Goal: Transaction & Acquisition: Purchase product/service

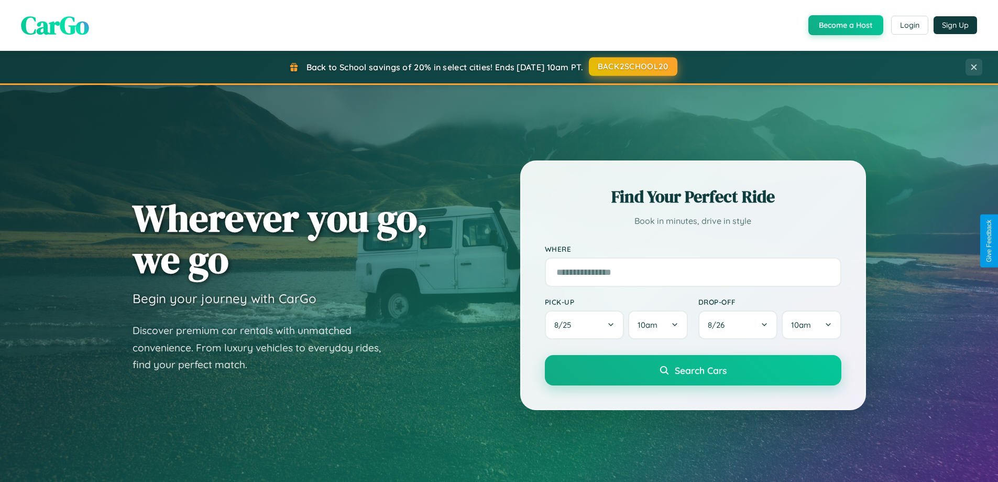
click at [633, 67] on button "BACK2SCHOOL20" at bounding box center [633, 66] width 89 height 19
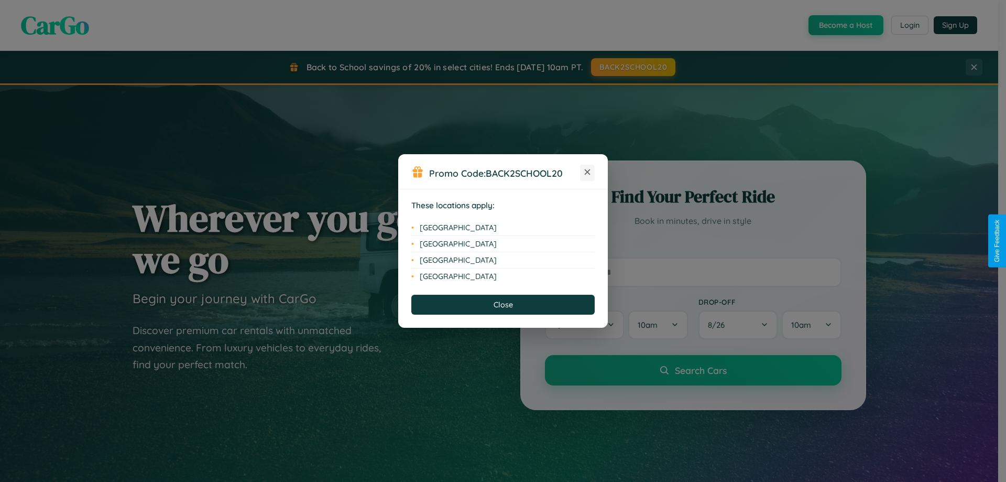
click at [587, 172] on icon at bounding box center [588, 172] width 6 height 6
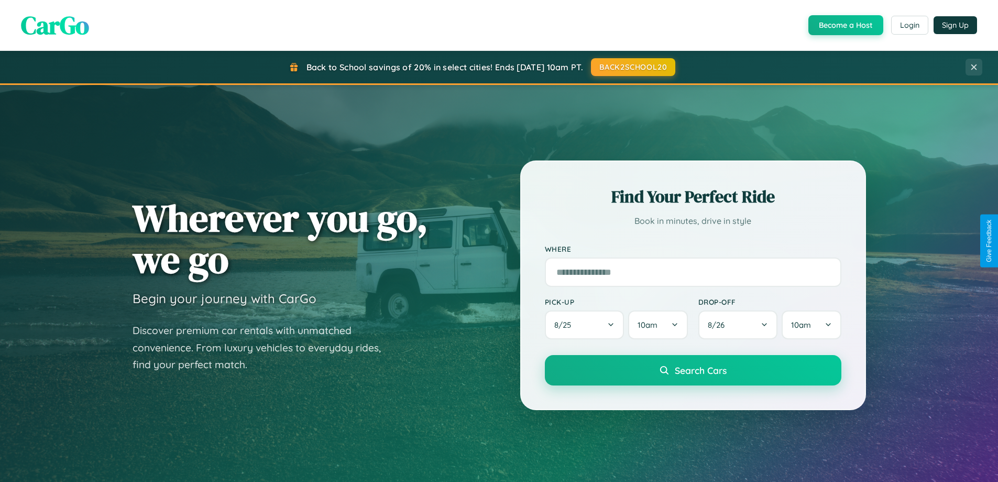
scroll to position [721, 0]
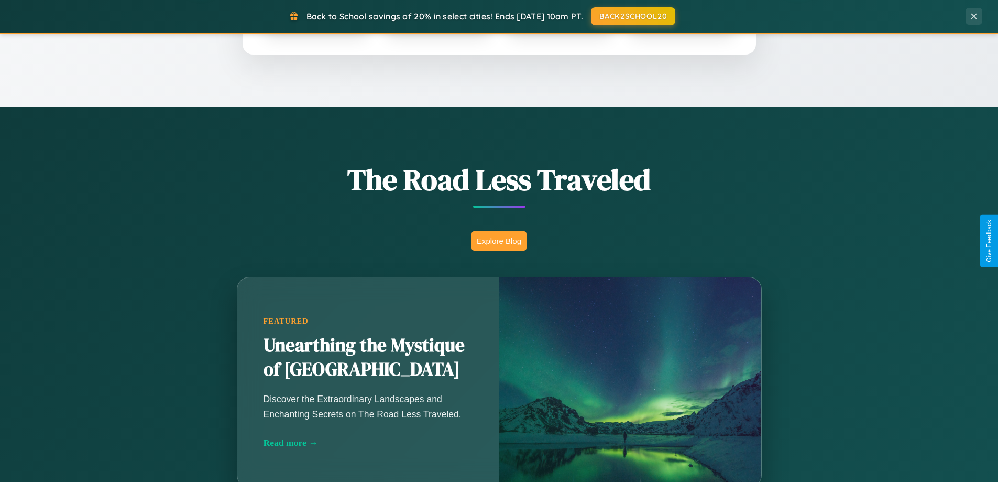
click at [499, 241] on button "Explore Blog" at bounding box center [499, 240] width 55 height 19
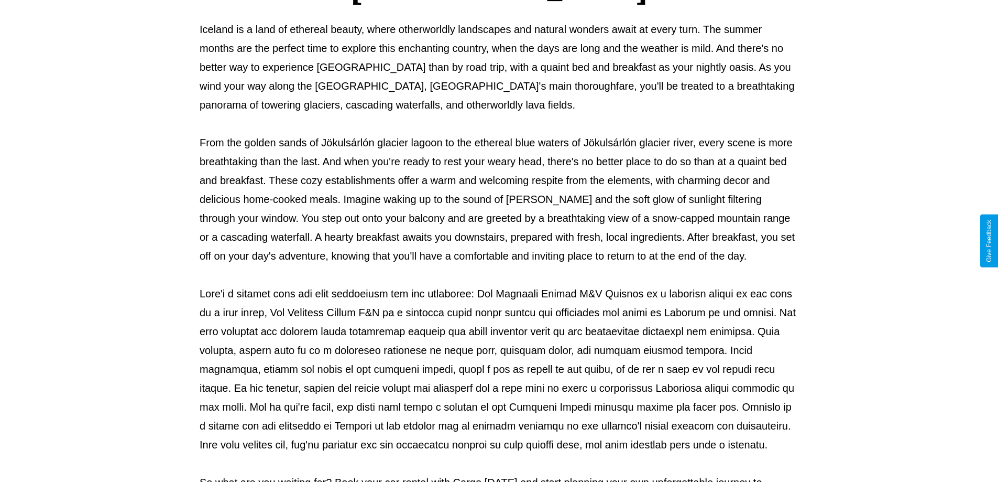
scroll to position [339, 0]
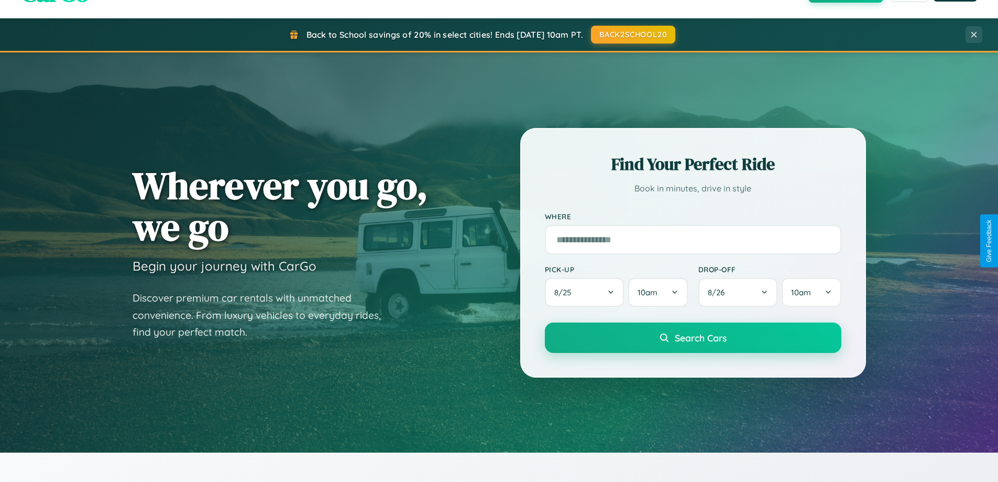
scroll to position [31, 0]
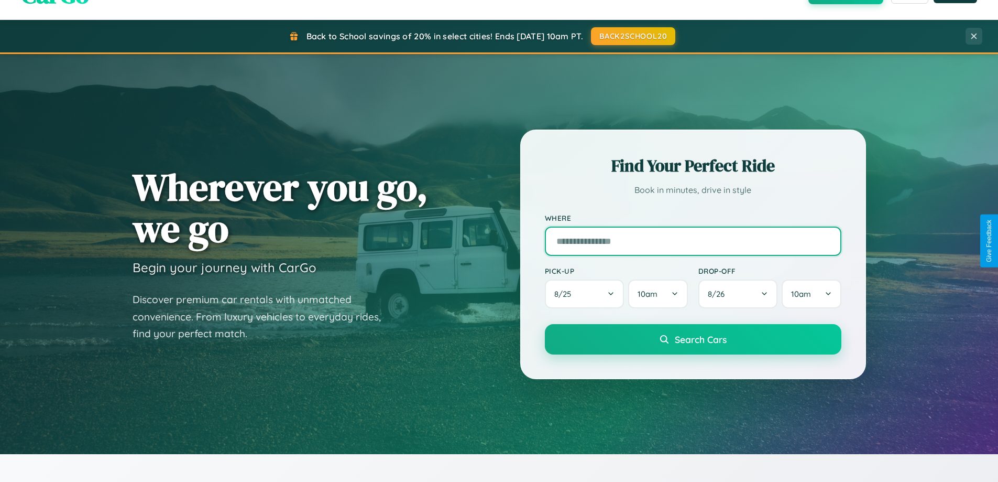
click at [693, 241] on input "text" at bounding box center [693, 240] width 297 height 29
type input "******"
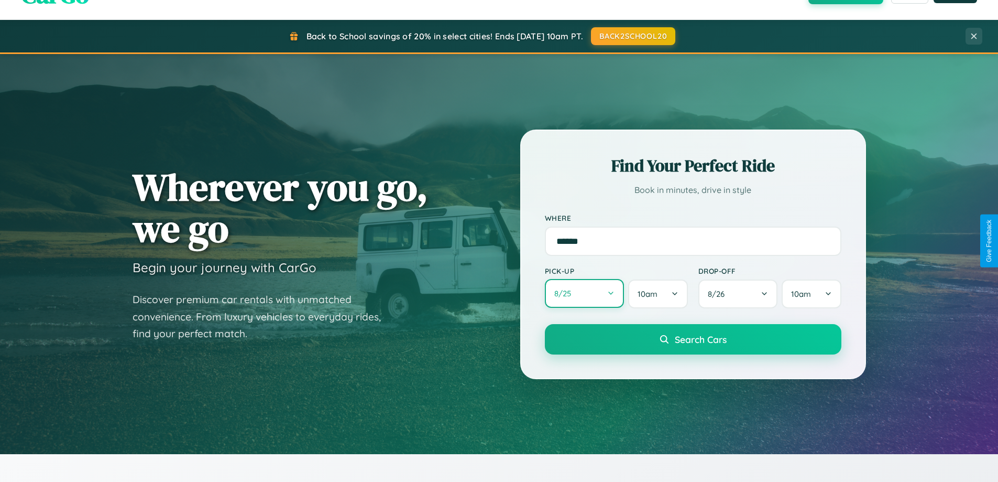
click at [584, 293] on button "8 / 25" at bounding box center [585, 293] width 80 height 29
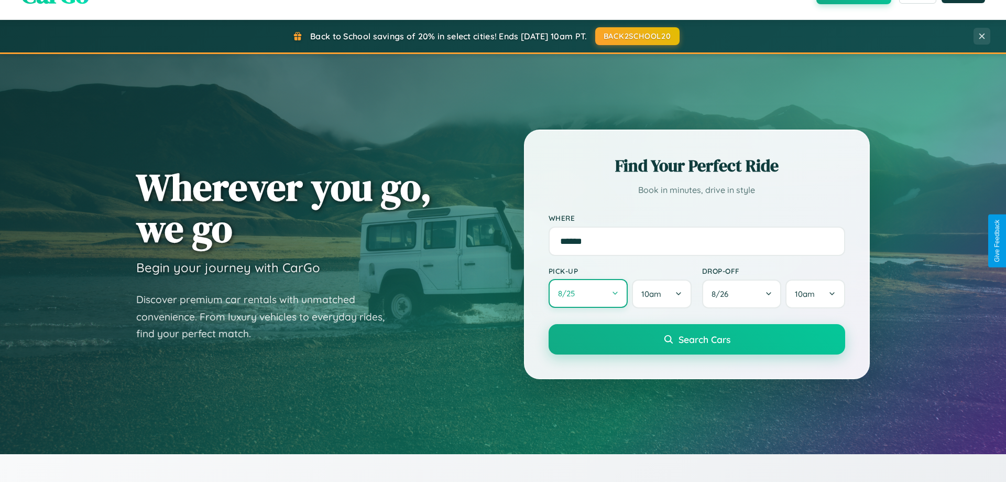
select select "*"
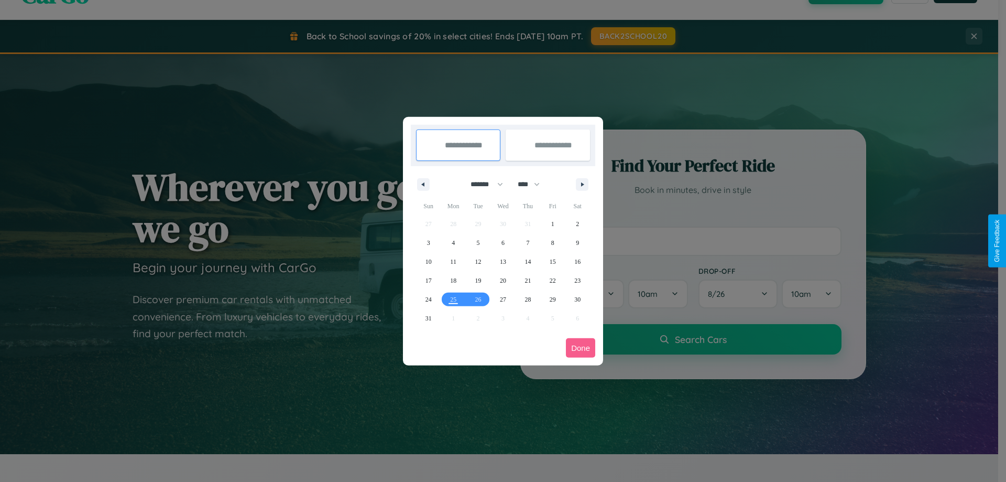
drag, startPoint x: 482, startPoint y: 184, endPoint x: 503, endPoint y: 210, distance: 33.6
click at [482, 184] on select "******* ******** ***** ***** *** **** **** ****** ********* ******* ******** **…" at bounding box center [485, 184] width 45 height 17
click at [534, 184] on select "**** **** **** **** **** **** **** **** **** **** **** **** **** **** **** ****…" at bounding box center [528, 184] width 31 height 17
select select "****"
click at [428, 280] on span "16" at bounding box center [429, 280] width 6 height 19
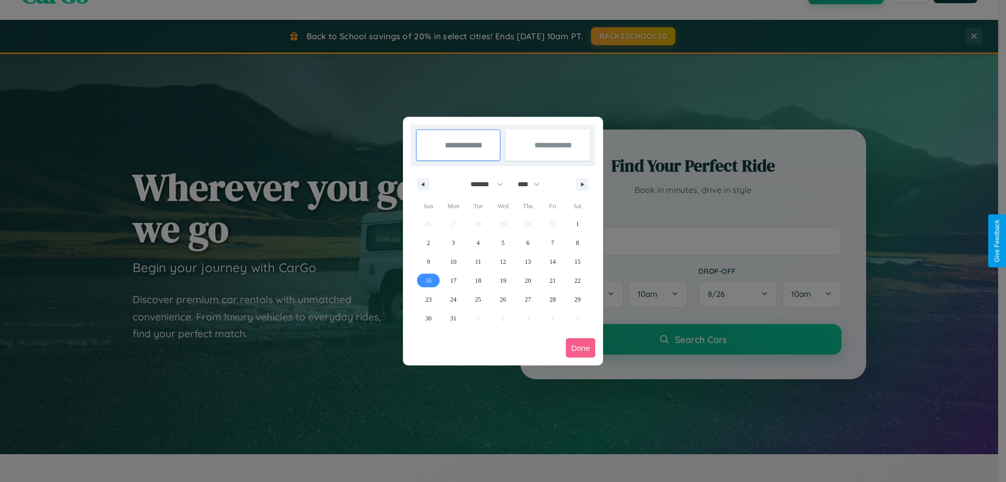
type input "**********"
click at [453, 299] on span "24" at bounding box center [453, 299] width 6 height 19
type input "**********"
click at [581, 347] on button "Done" at bounding box center [580, 347] width 29 height 19
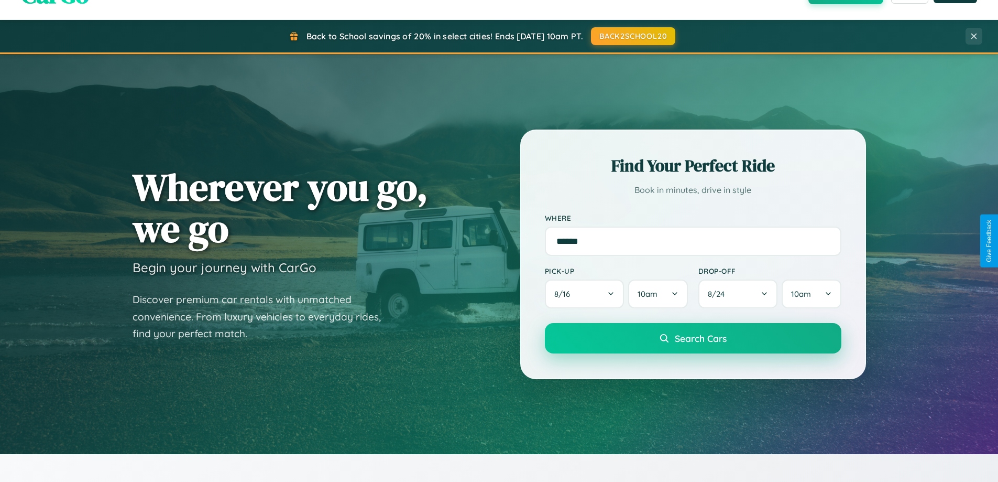
click at [693, 338] on span "Search Cars" at bounding box center [701, 338] width 52 height 12
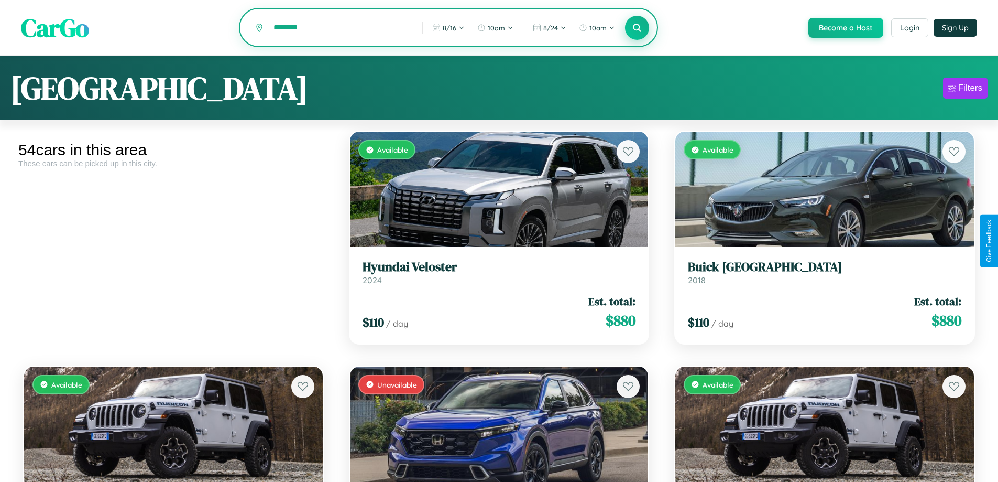
type input "********"
click at [637, 28] on icon at bounding box center [638, 28] width 10 height 10
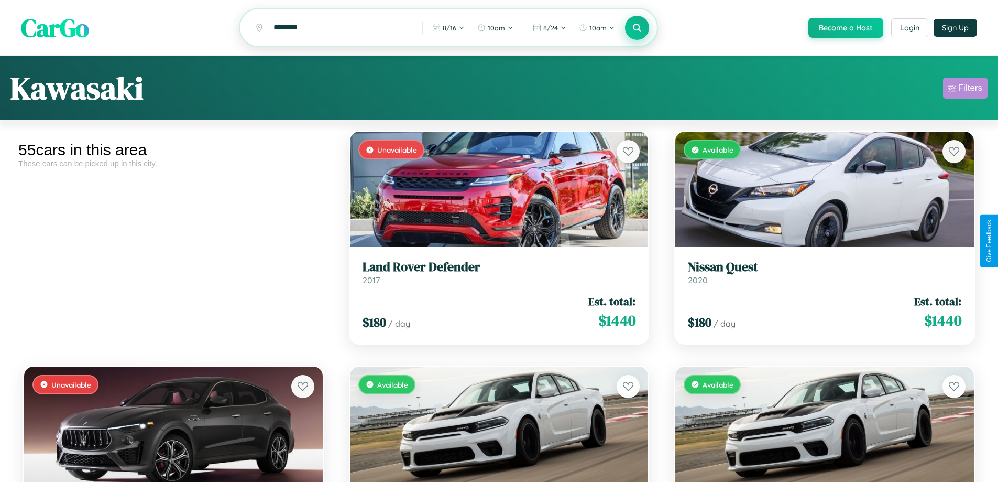
click at [965, 90] on div "Filters" at bounding box center [971, 88] width 24 height 10
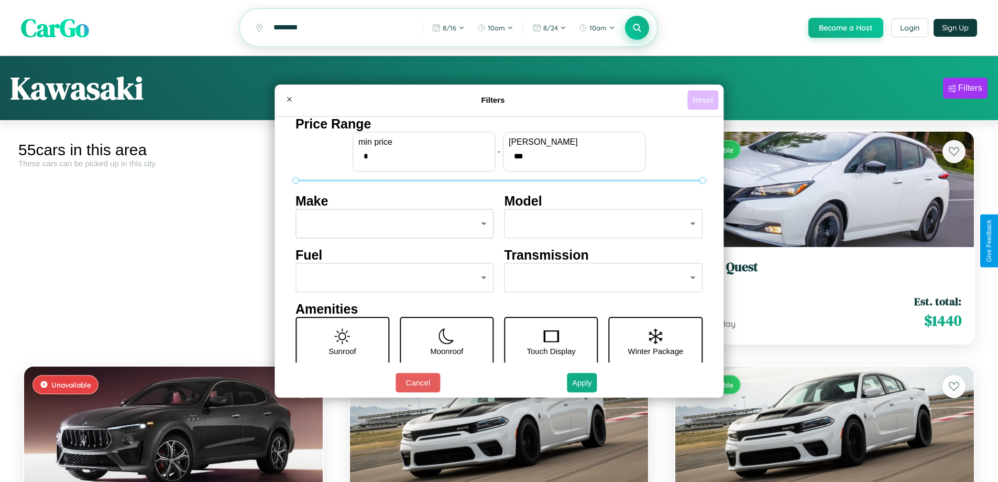
click at [704, 100] on button "Reset" at bounding box center [703, 99] width 31 height 19
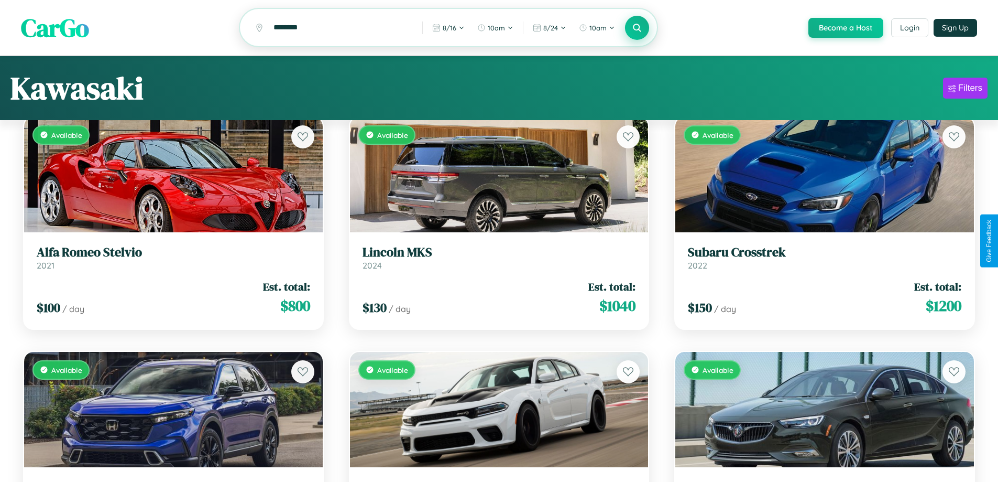
scroll to position [63, 0]
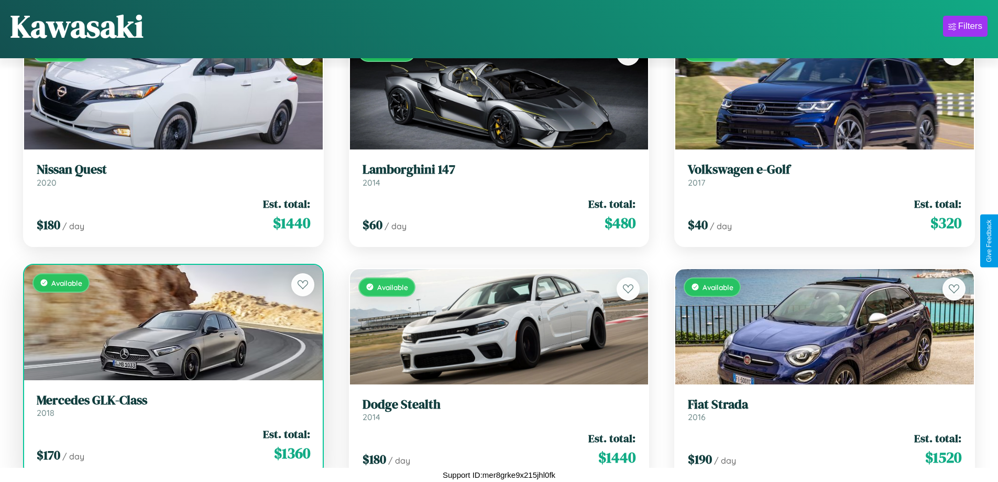
click at [172, 449] on div "$ 170 / day Est. total: $ 1360" at bounding box center [174, 444] width 274 height 37
click at [172, 447] on div "$ 170 / day Est. total: $ 1360" at bounding box center [174, 444] width 274 height 37
click at [172, 444] on div "$ 170 / day Est. total: $ 1360" at bounding box center [174, 444] width 274 height 37
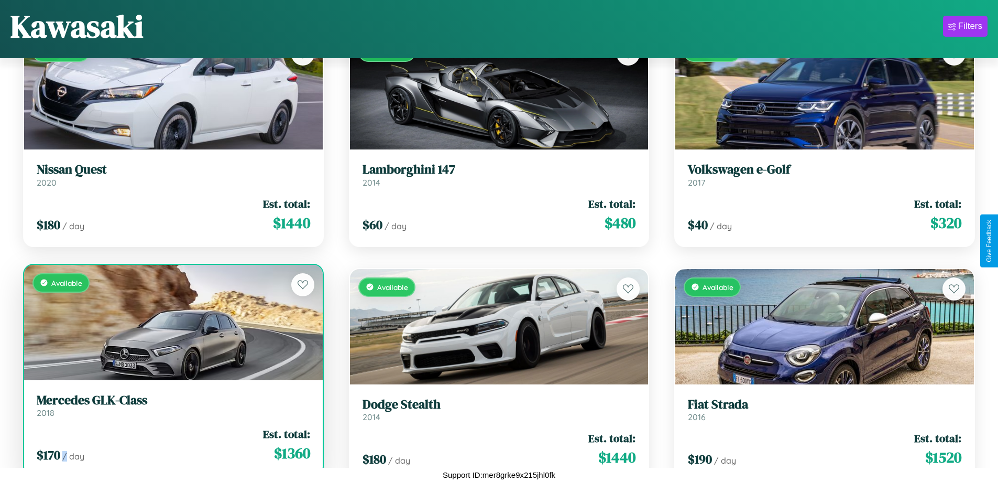
click at [172, 444] on div "$ 170 / day Est. total: $ 1360" at bounding box center [174, 444] width 274 height 37
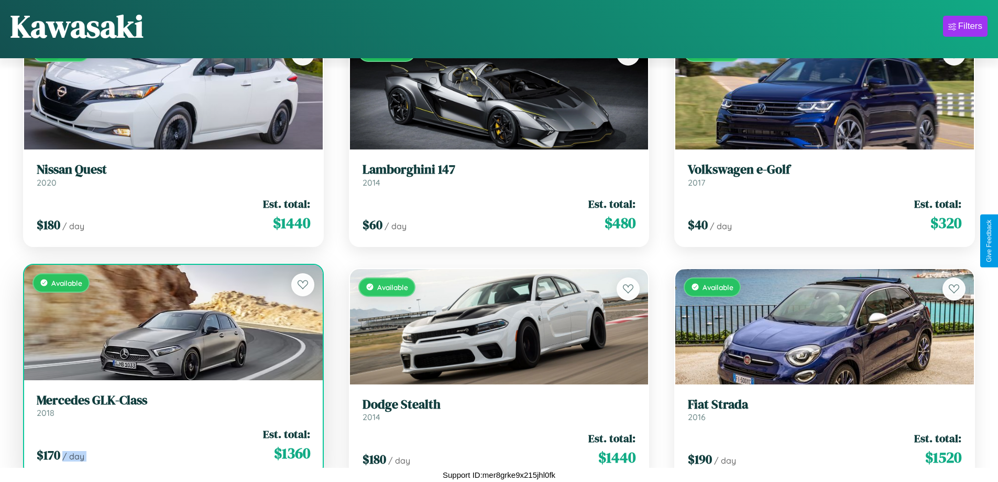
click at [172, 444] on div "$ 170 / day Est. total: $ 1360" at bounding box center [174, 444] width 274 height 37
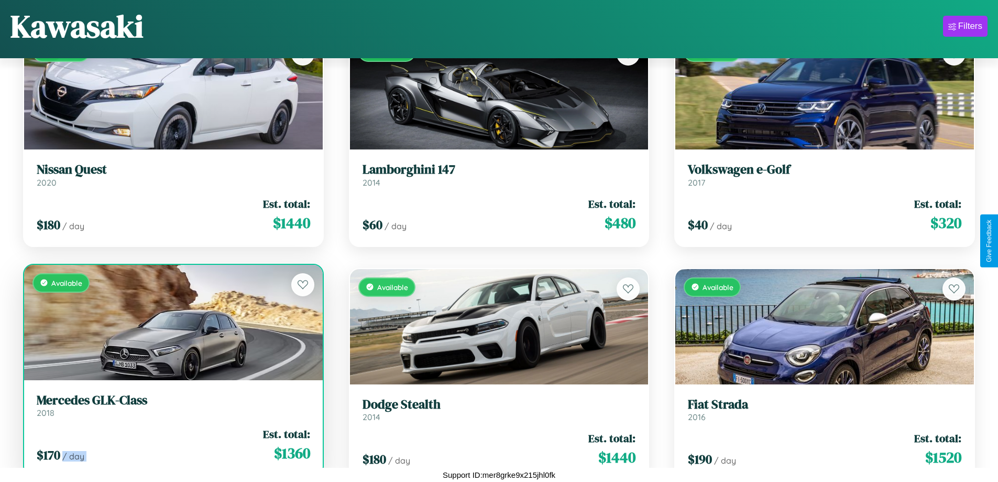
click at [172, 444] on div "$ 170 / day Est. total: $ 1360" at bounding box center [174, 444] width 274 height 37
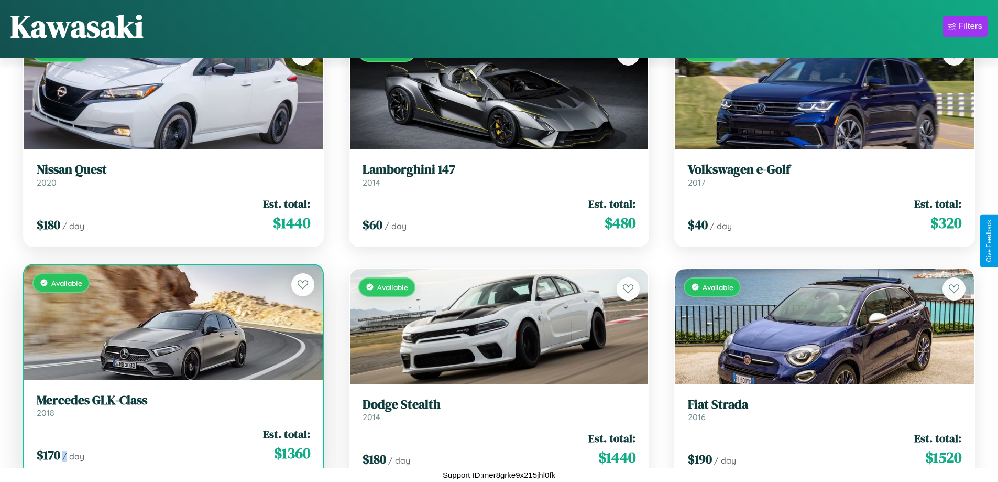
click at [172, 444] on div "$ 170 / day Est. total: $ 1360" at bounding box center [174, 444] width 274 height 37
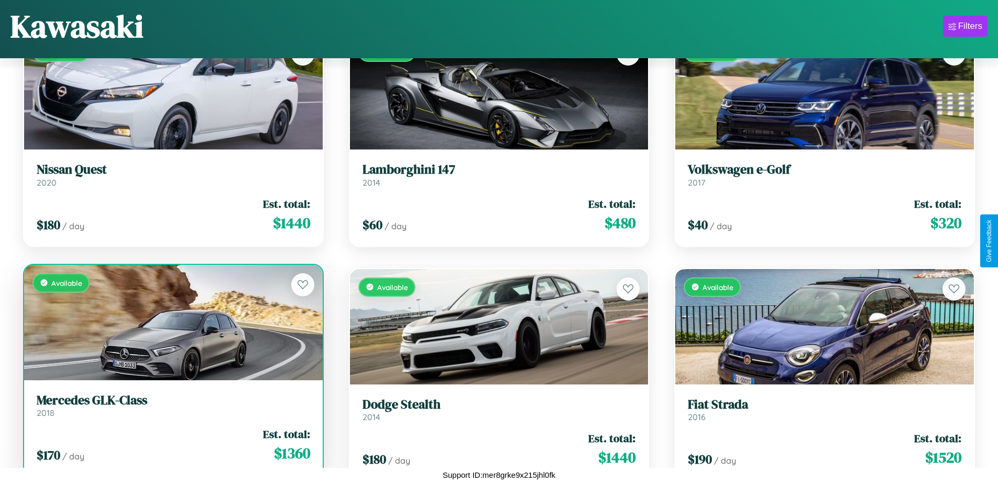
click at [172, 405] on h3 "Mercedes GLK-Class" at bounding box center [174, 400] width 274 height 15
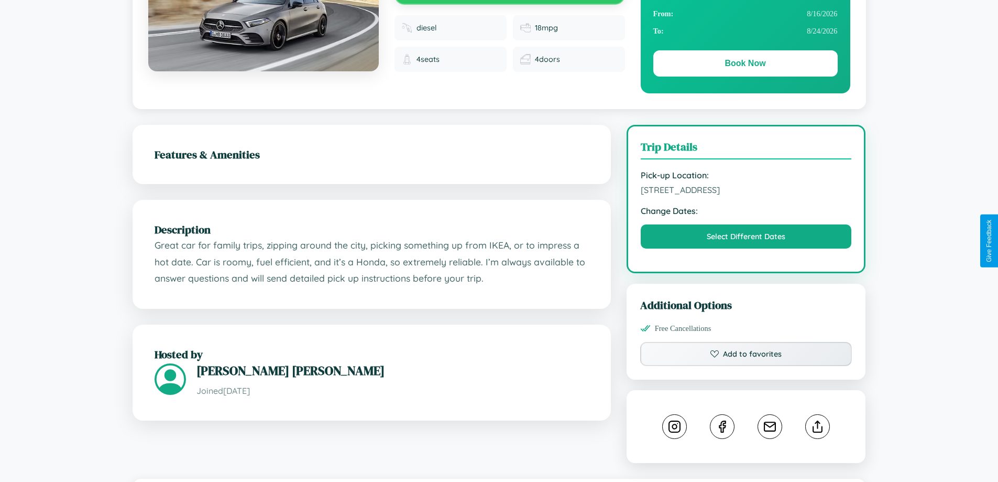
scroll to position [583, 0]
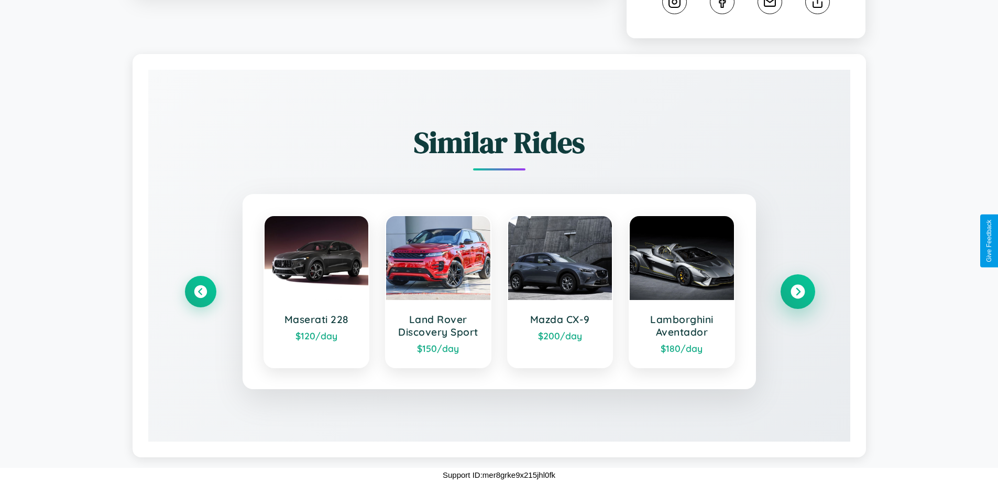
click at [798, 291] on icon at bounding box center [798, 292] width 14 height 14
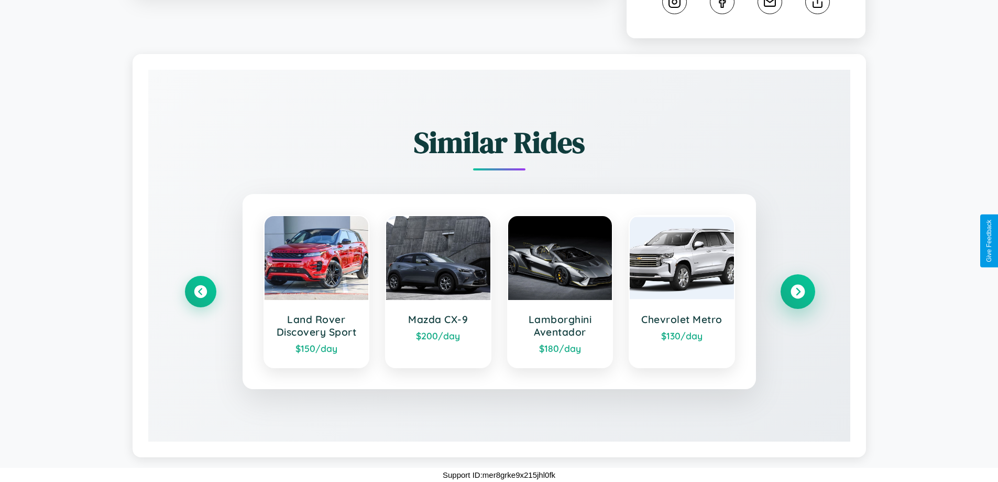
click at [798, 291] on icon at bounding box center [798, 292] width 14 height 14
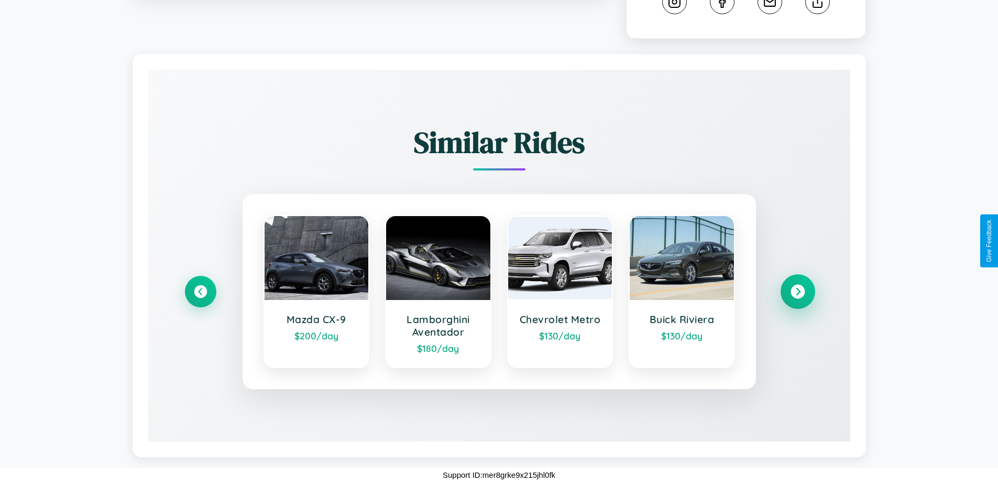
click at [798, 291] on icon at bounding box center [798, 292] width 14 height 14
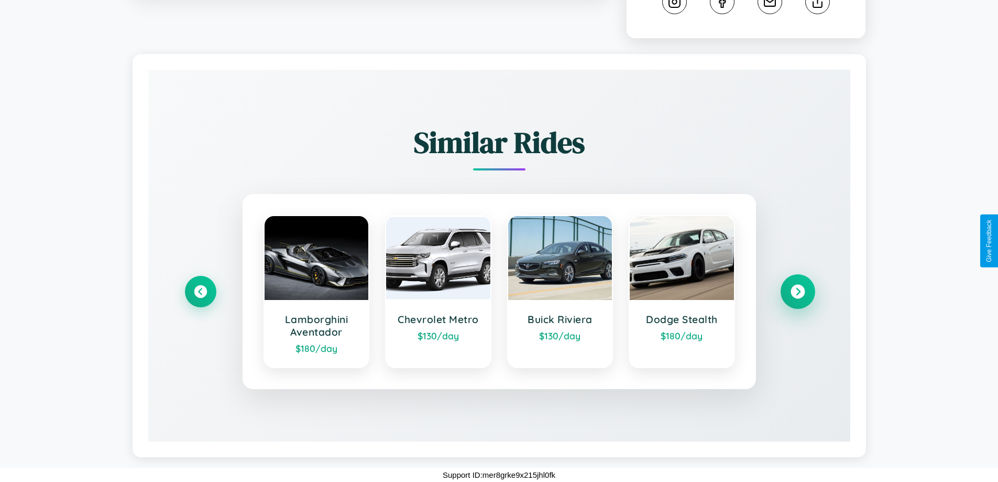
click at [798, 291] on icon at bounding box center [798, 292] width 14 height 14
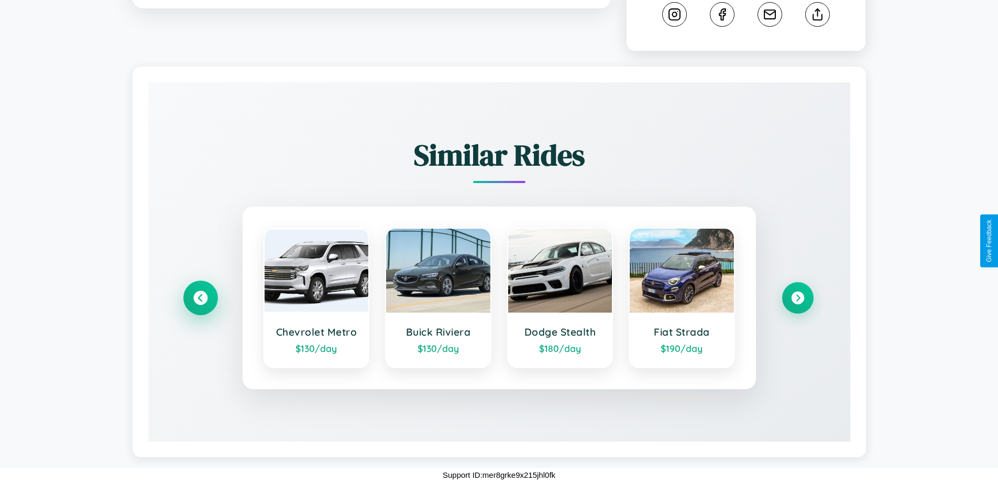
click at [200, 298] on icon at bounding box center [200, 298] width 14 height 14
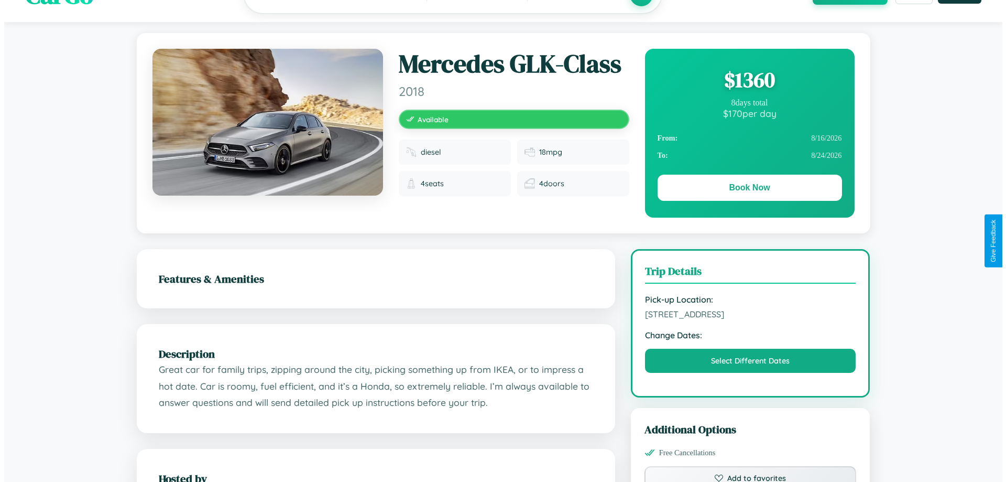
scroll to position [0, 0]
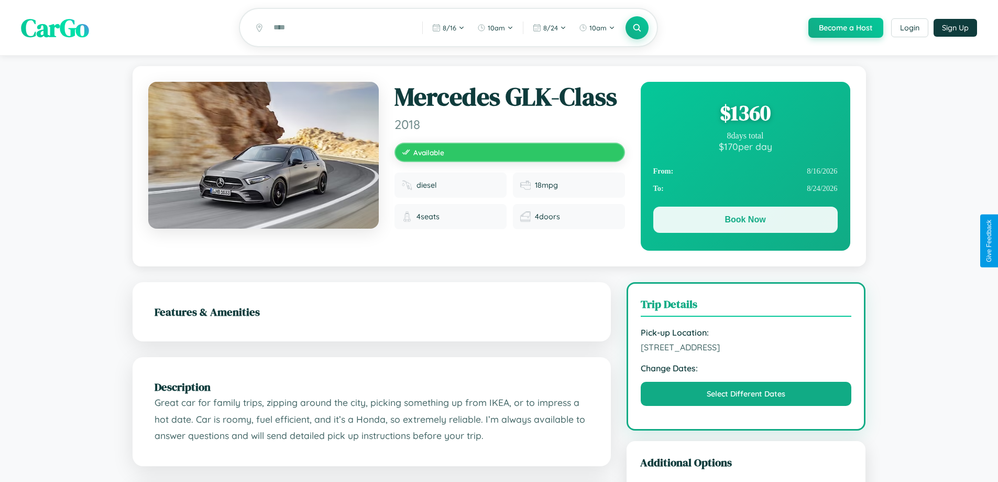
click at [745, 221] on button "Book Now" at bounding box center [746, 219] width 184 height 26
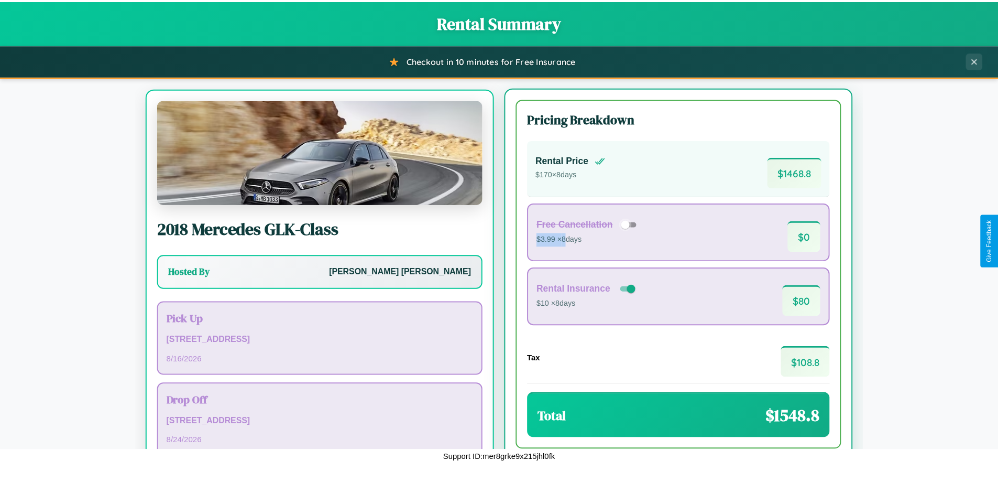
scroll to position [49, 0]
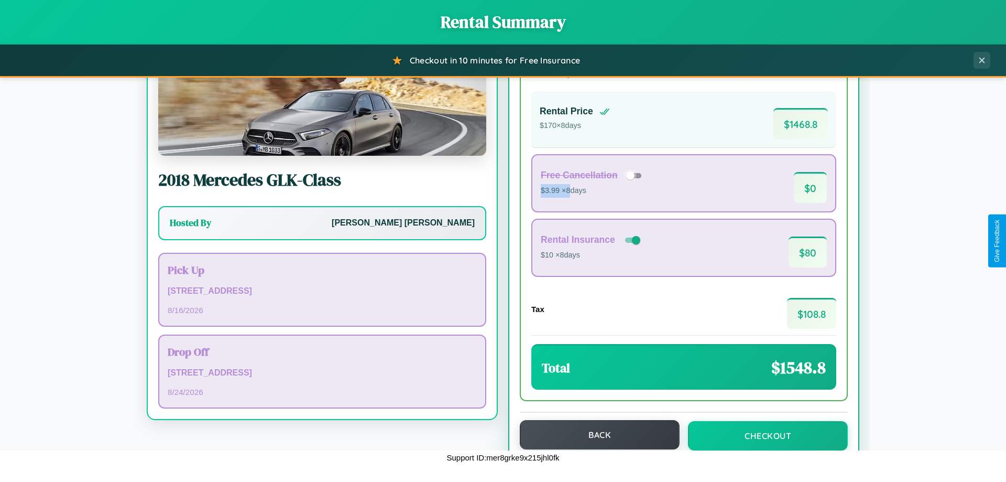
click at [595, 434] on button "Back" at bounding box center [600, 434] width 160 height 29
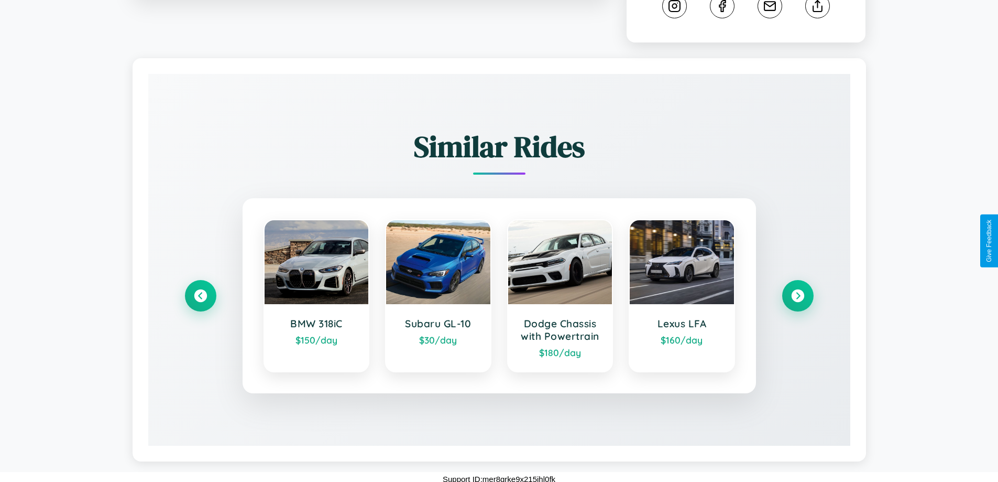
scroll to position [583, 0]
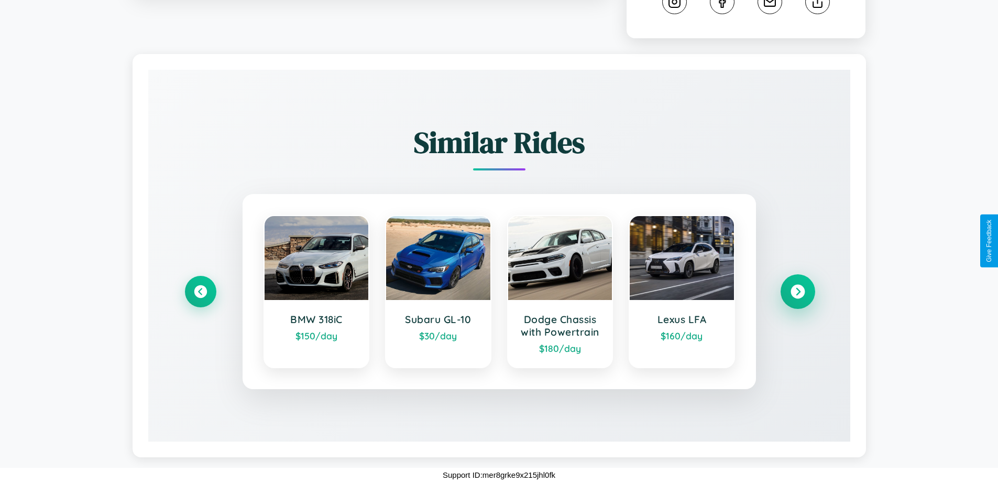
click at [798, 291] on icon at bounding box center [798, 292] width 14 height 14
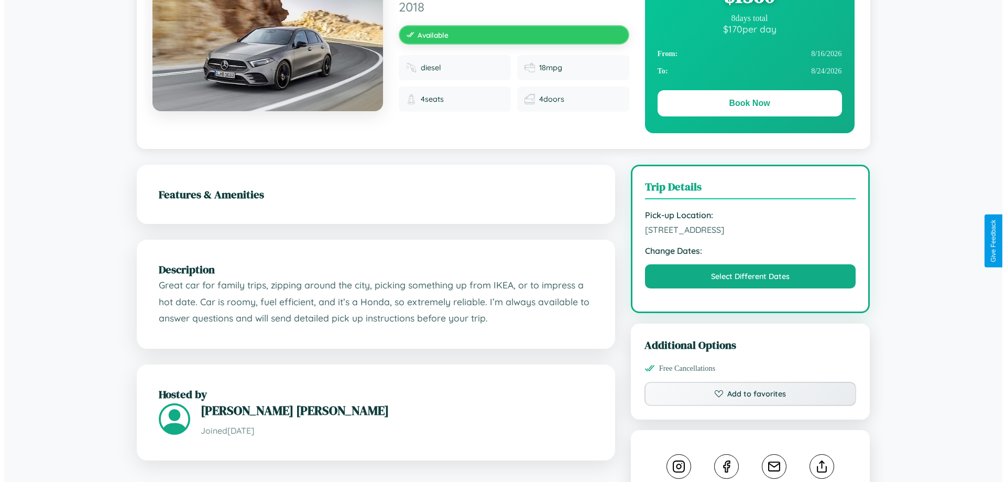
scroll to position [0, 0]
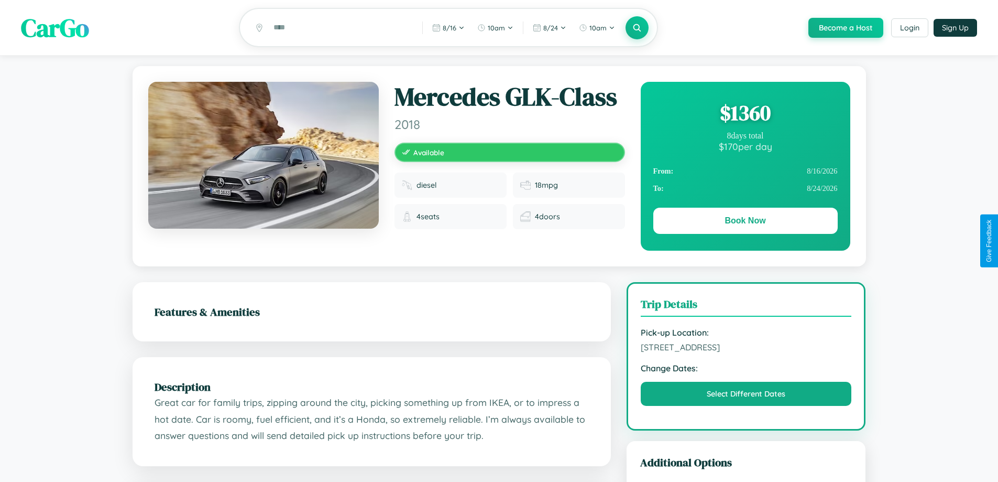
click at [745, 114] on div "$ 1360" at bounding box center [746, 113] width 184 height 28
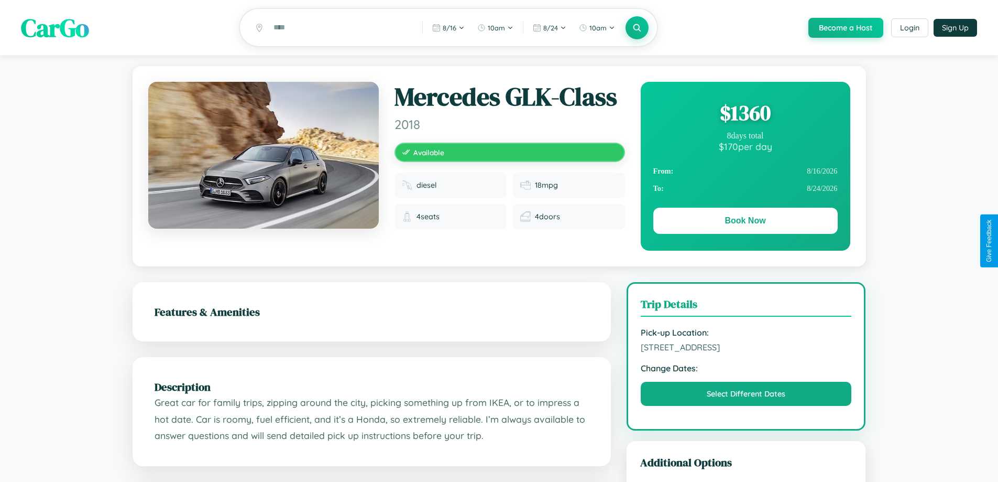
click at [745, 114] on div "$ 1360" at bounding box center [746, 113] width 184 height 28
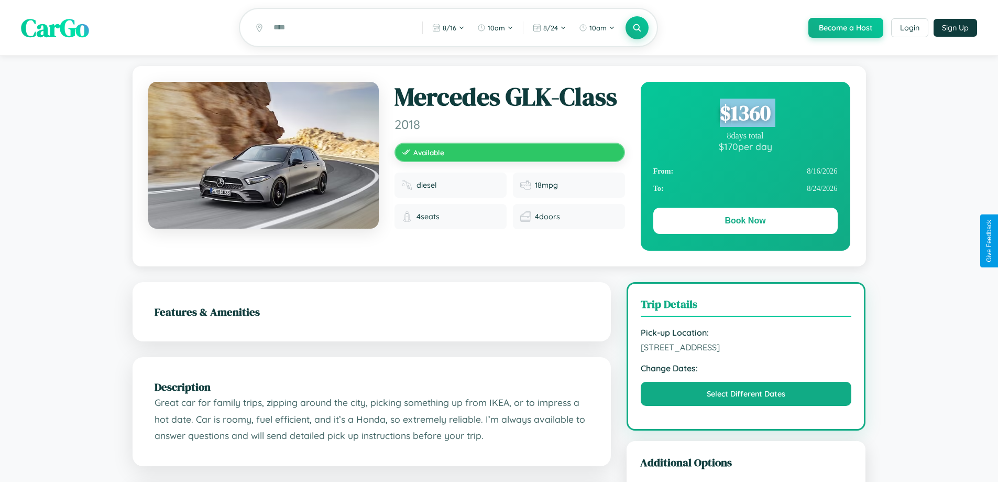
click at [745, 114] on div "$ 1360" at bounding box center [746, 113] width 184 height 28
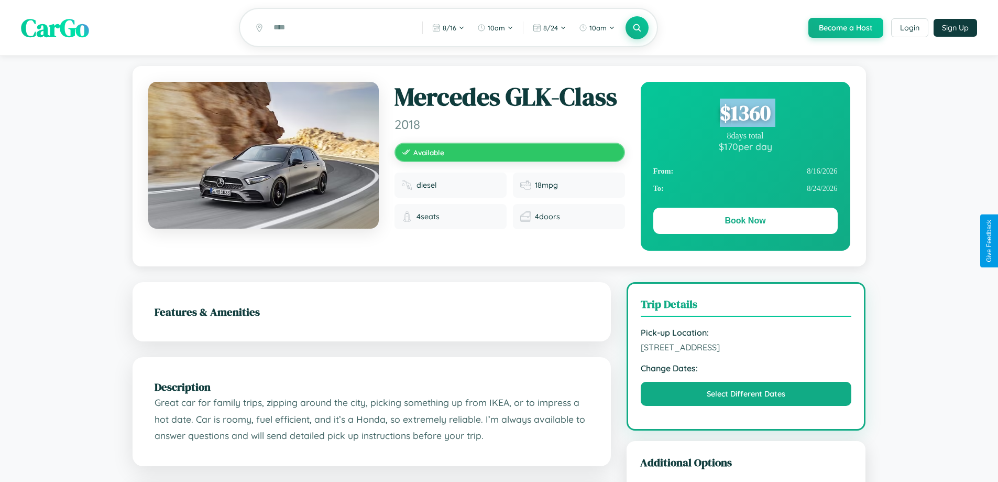
click at [745, 114] on div "$ 1360" at bounding box center [746, 113] width 184 height 28
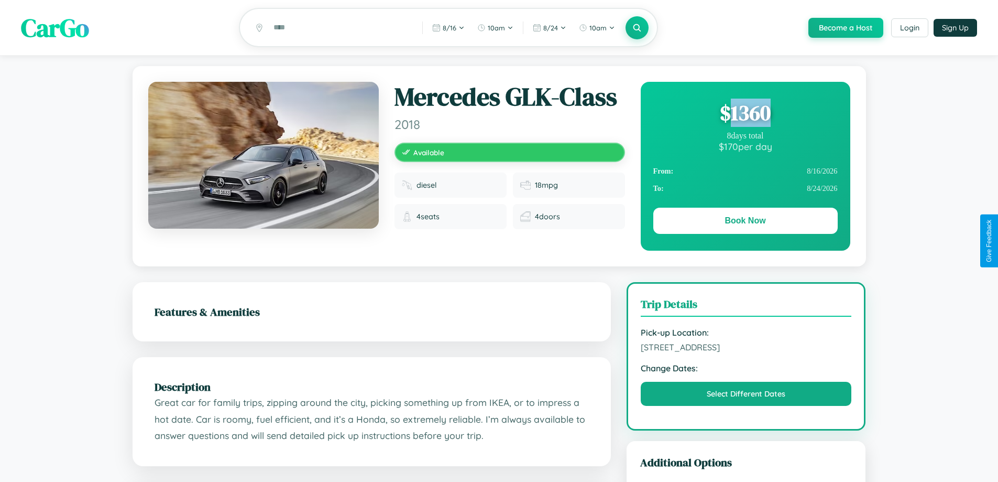
click at [745, 114] on div "$ 1360" at bounding box center [746, 113] width 184 height 28
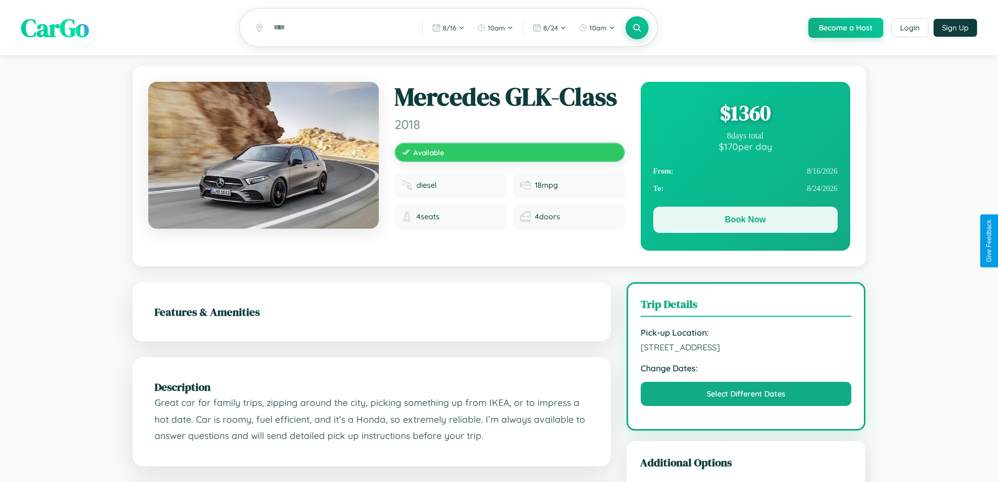
click at [745, 221] on button "Book Now" at bounding box center [746, 219] width 184 height 26
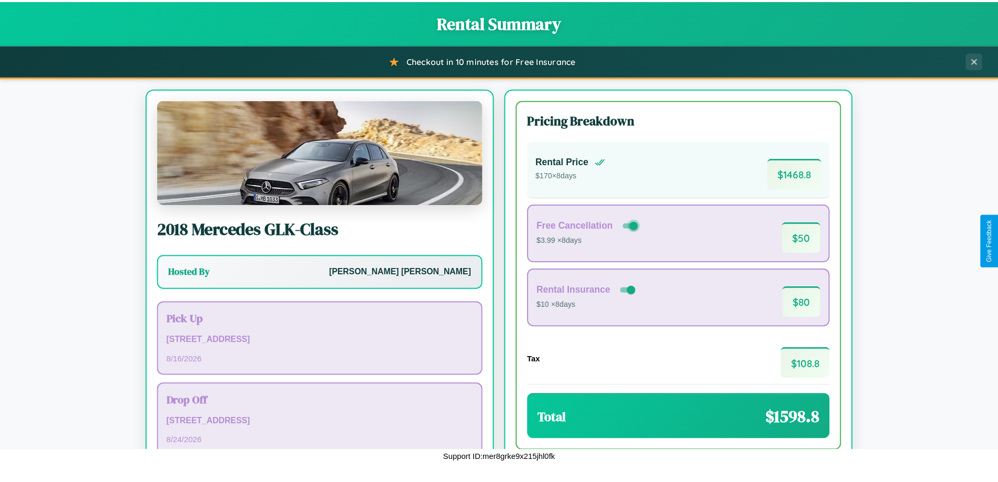
scroll to position [72, 0]
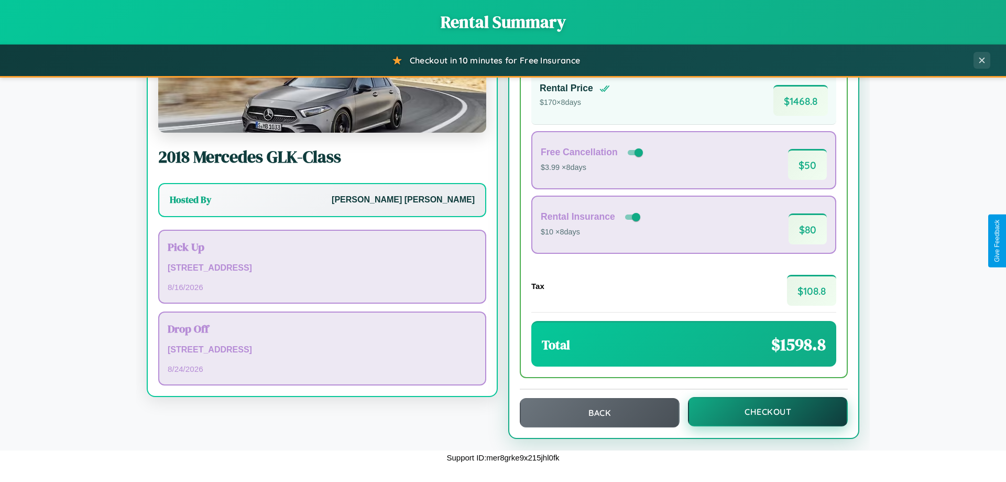
click at [761, 411] on button "Checkout" at bounding box center [768, 411] width 160 height 29
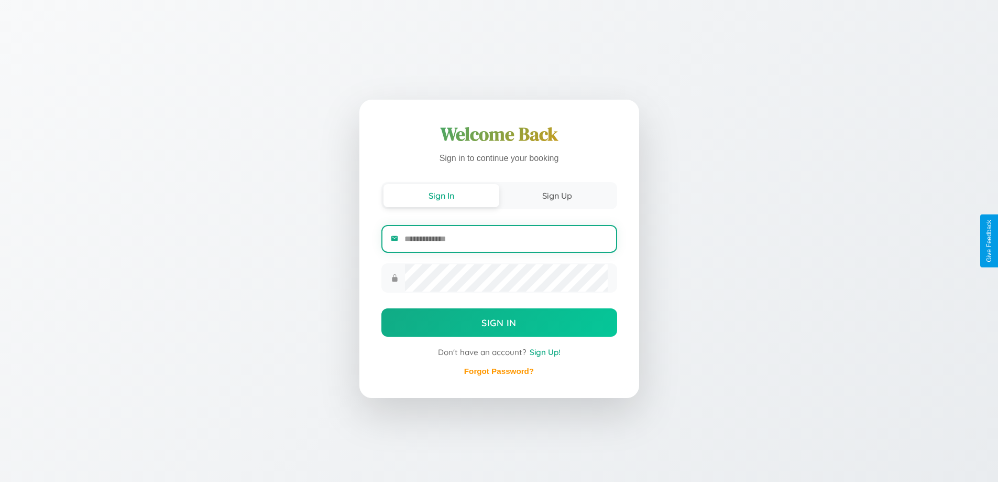
click at [506, 240] on input "email" at bounding box center [506, 239] width 203 height 26
type input "**********"
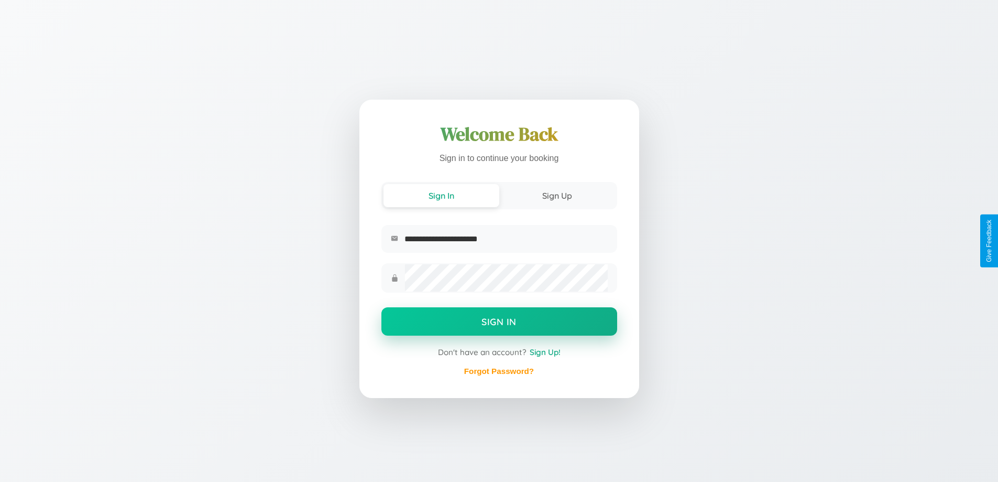
click at [499, 322] on button "Sign In" at bounding box center [500, 321] width 236 height 28
